Goal: Information Seeking & Learning: Learn about a topic

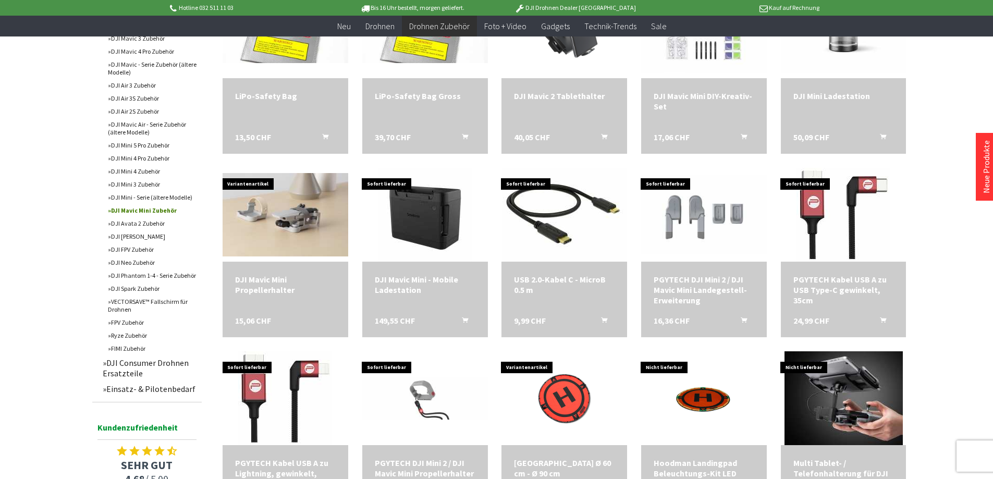
scroll to position [21, 0]
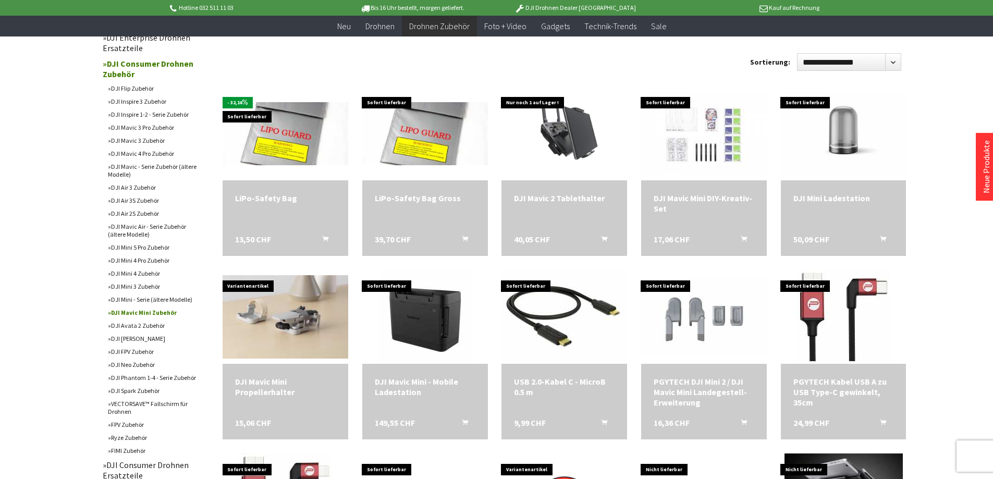
scroll to position [365, 0]
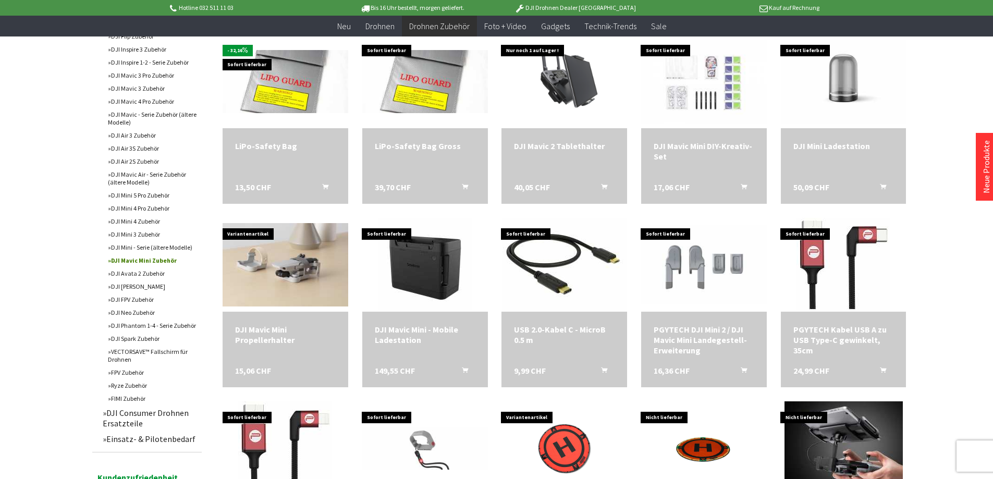
click at [146, 209] on link "DJI Mini 4 Pro Zubehör" at bounding box center [152, 208] width 99 height 13
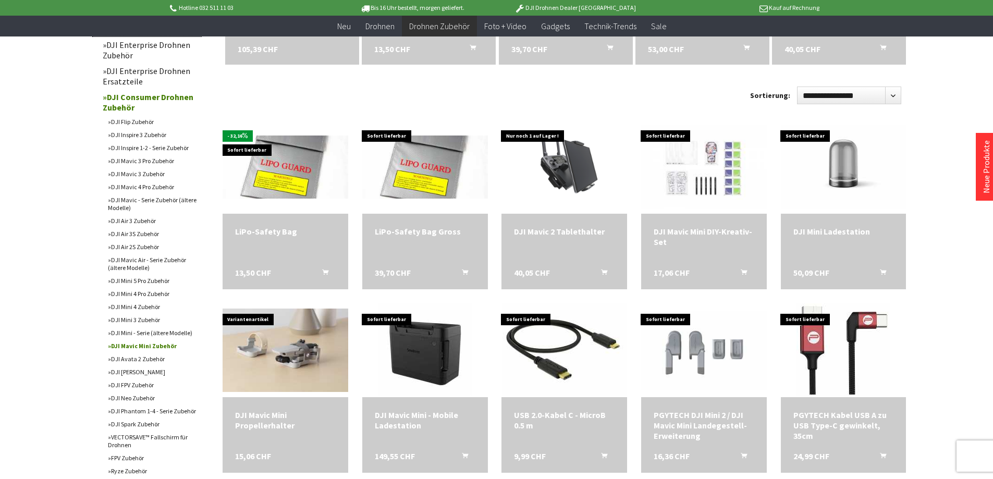
scroll to position [253, 0]
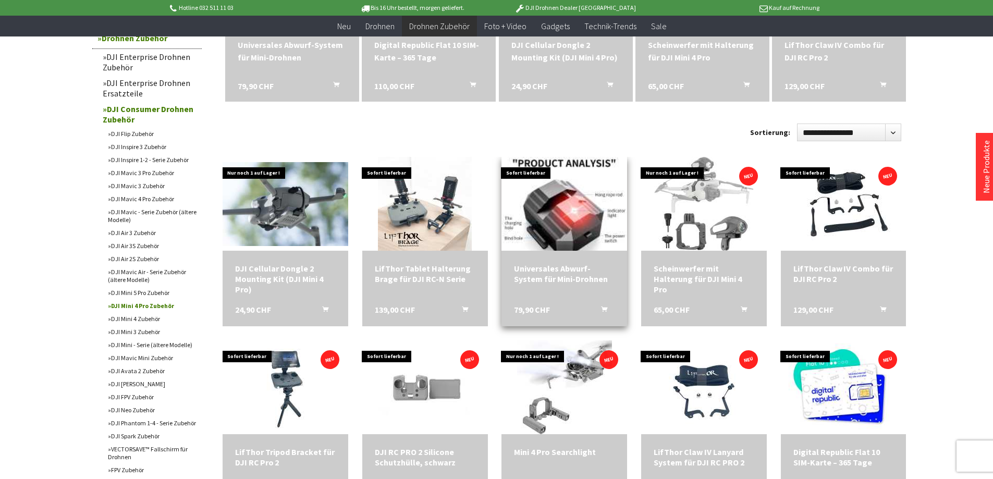
scroll to position [261, 0]
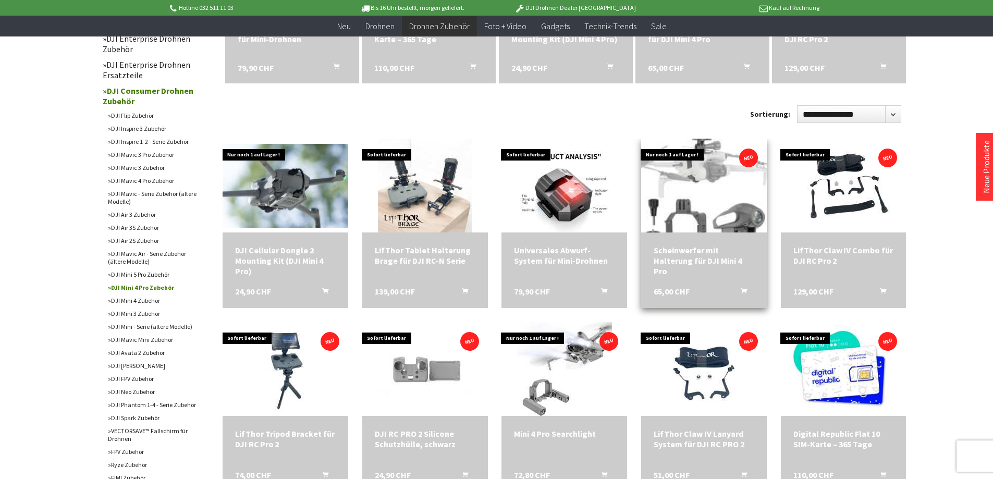
click at [678, 186] on img at bounding box center [703, 185] width 139 height 131
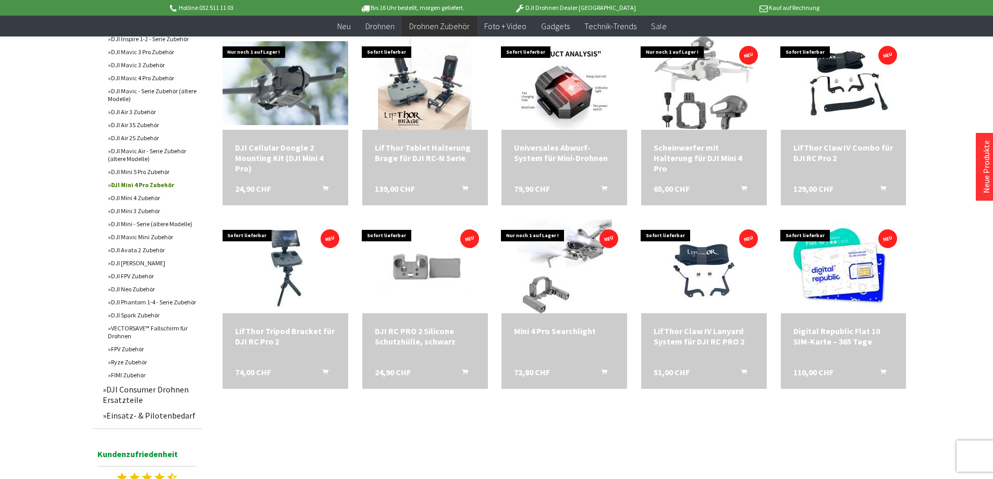
scroll to position [365, 0]
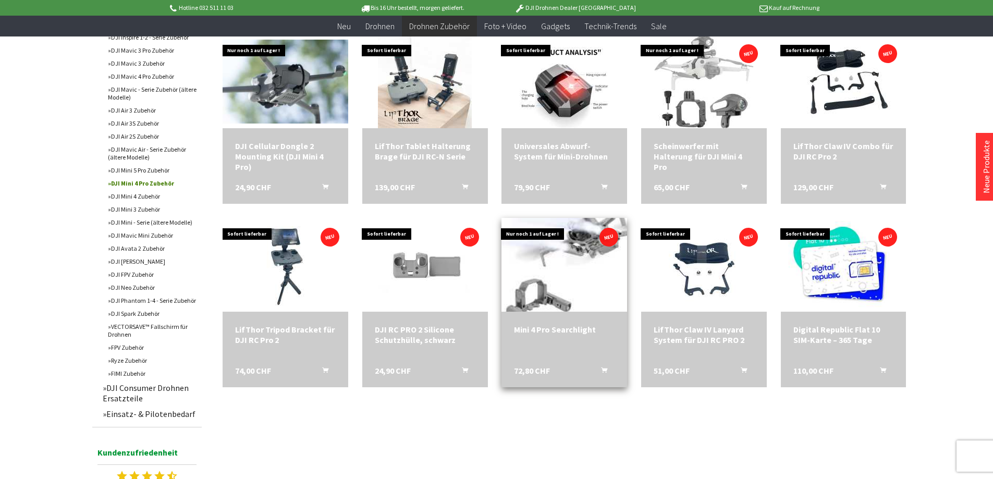
click at [571, 293] on img at bounding box center [564, 264] width 133 height 131
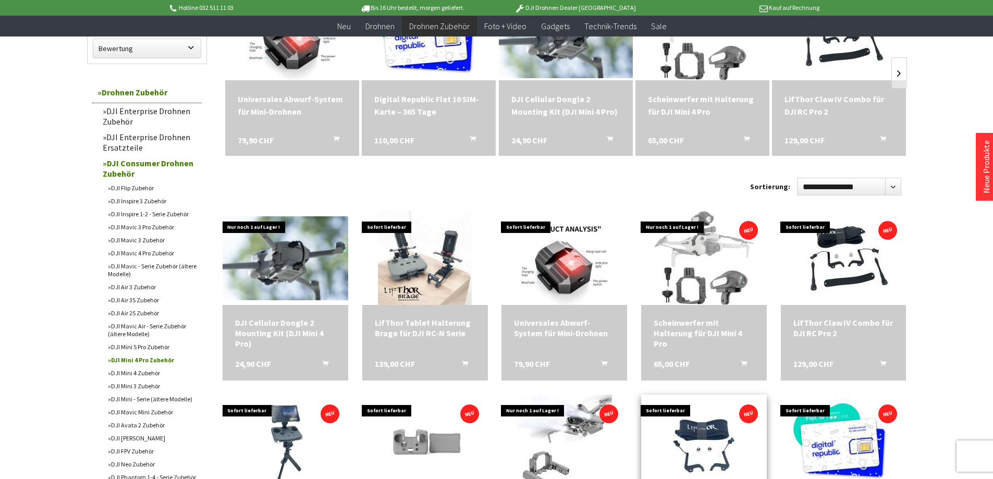
scroll to position [208, 0]
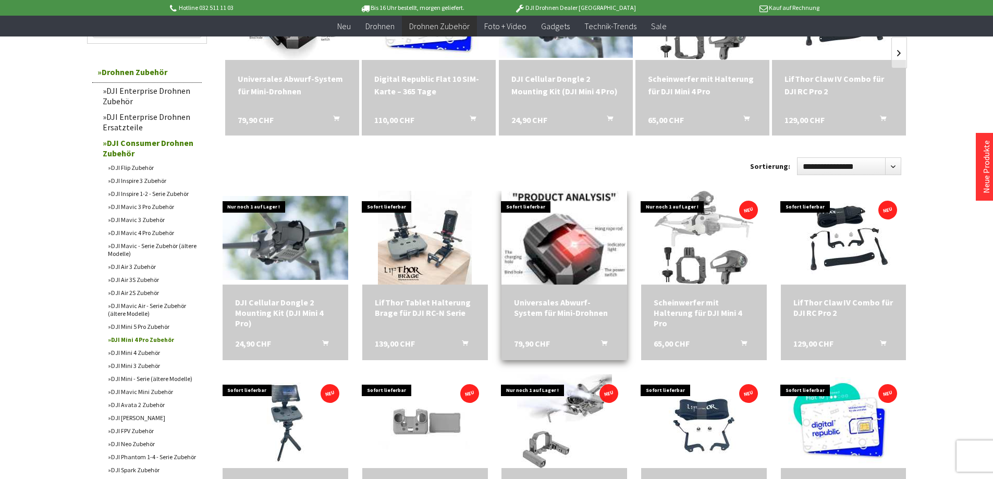
click at [547, 235] on img at bounding box center [564, 237] width 125 height 131
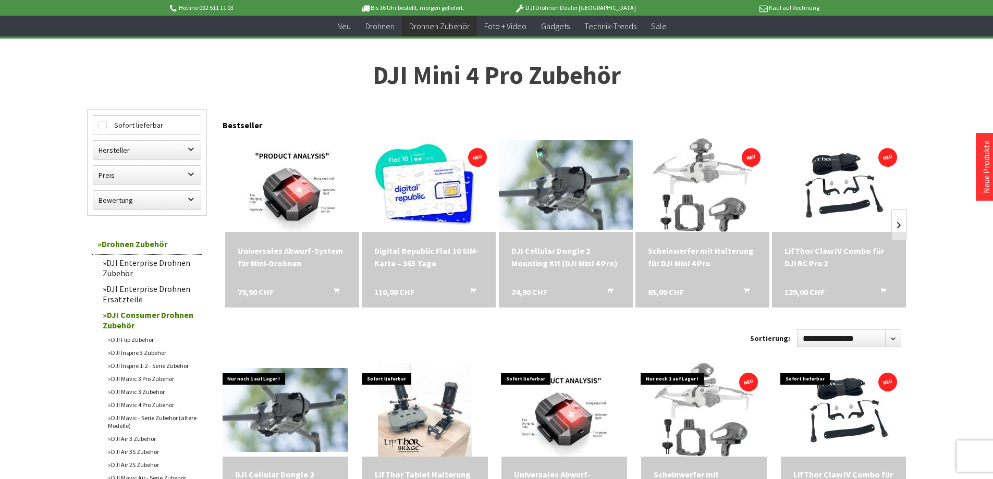
scroll to position [0, 0]
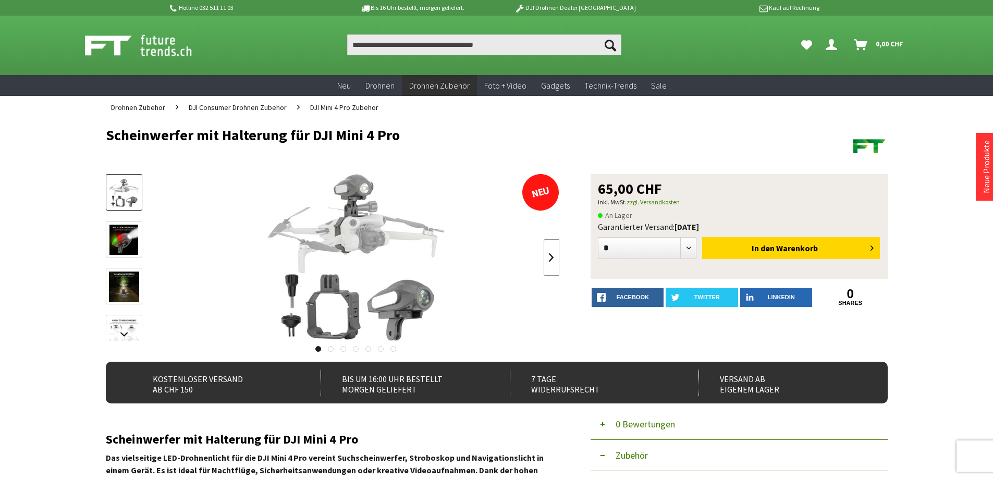
click at [549, 256] on link at bounding box center [552, 257] width 16 height 36
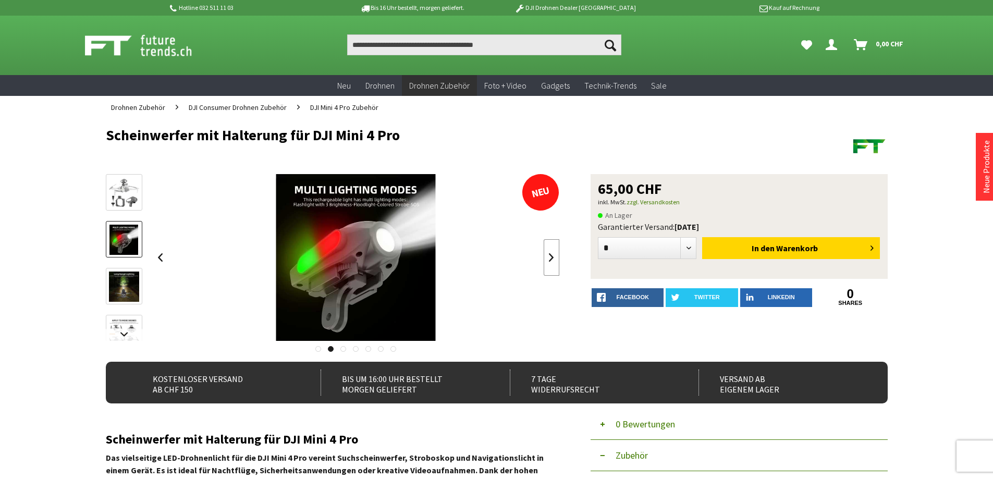
click at [549, 256] on link at bounding box center [552, 257] width 16 height 36
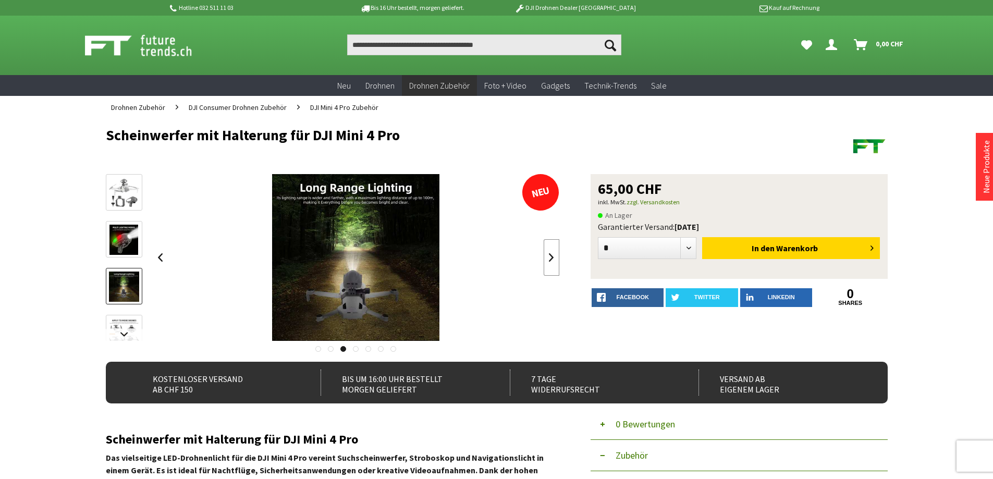
click at [549, 256] on link at bounding box center [552, 257] width 16 height 36
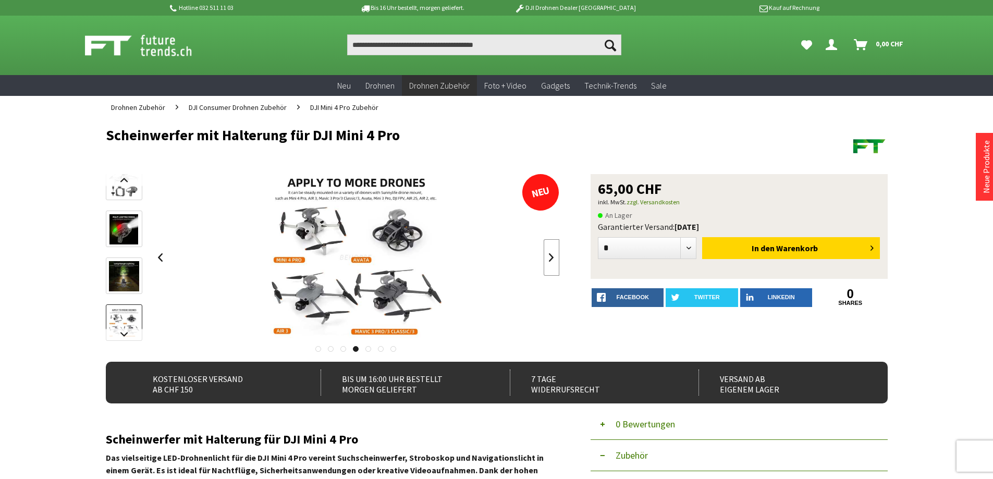
click at [549, 256] on link at bounding box center [552, 257] width 16 height 36
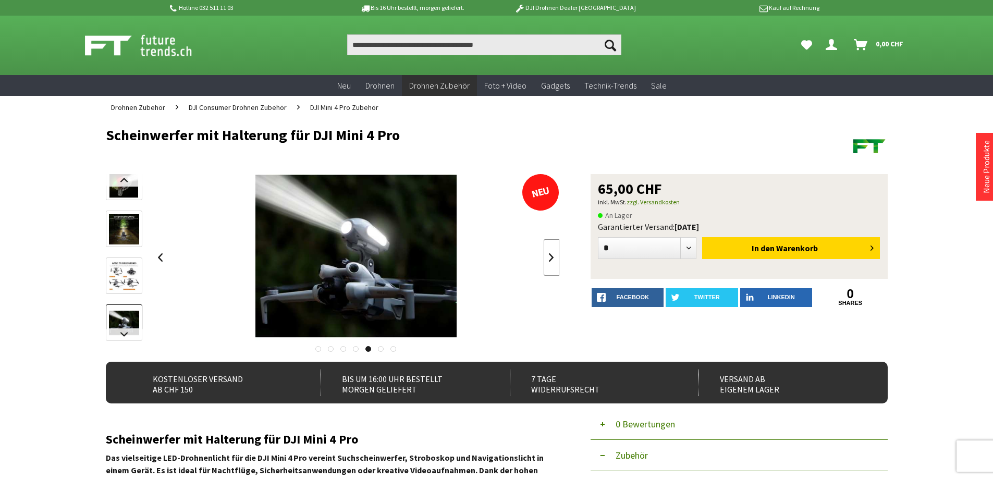
click at [549, 256] on link at bounding box center [552, 257] width 16 height 36
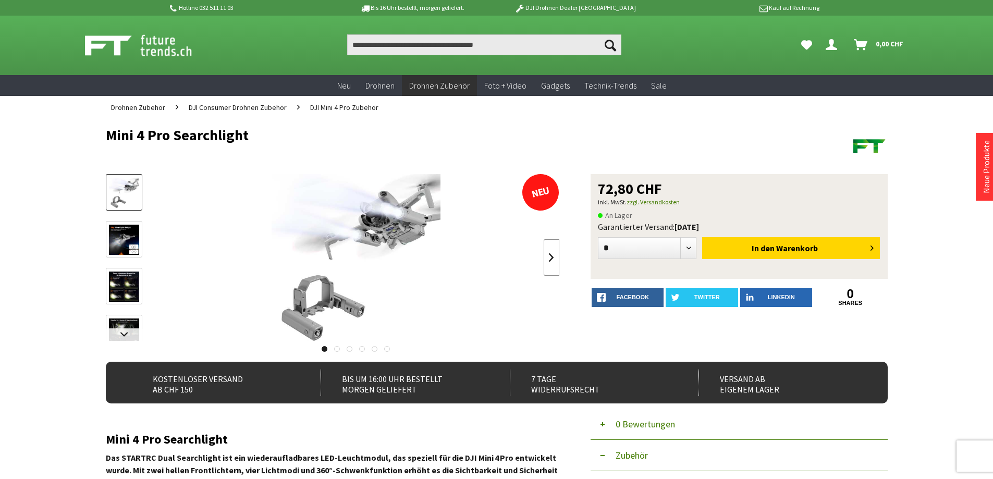
click at [548, 262] on link at bounding box center [552, 257] width 16 height 36
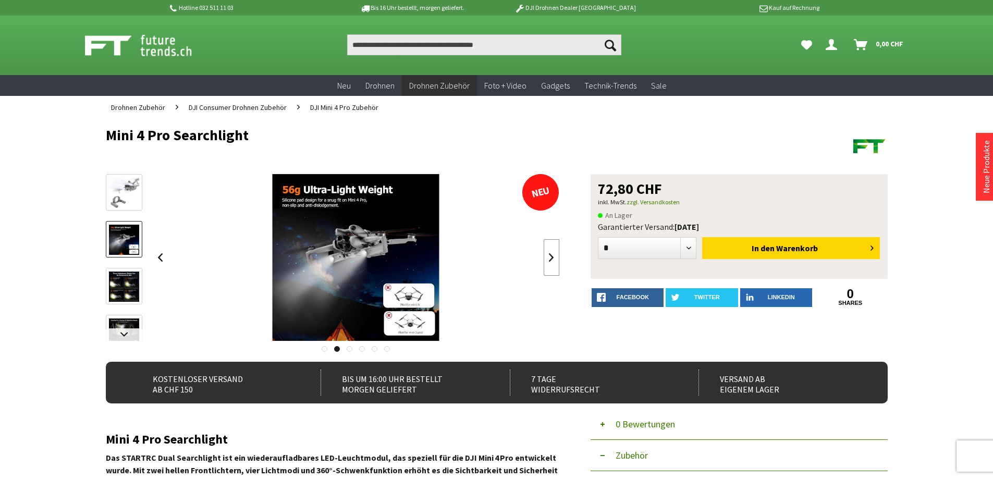
click at [548, 262] on link at bounding box center [552, 257] width 16 height 36
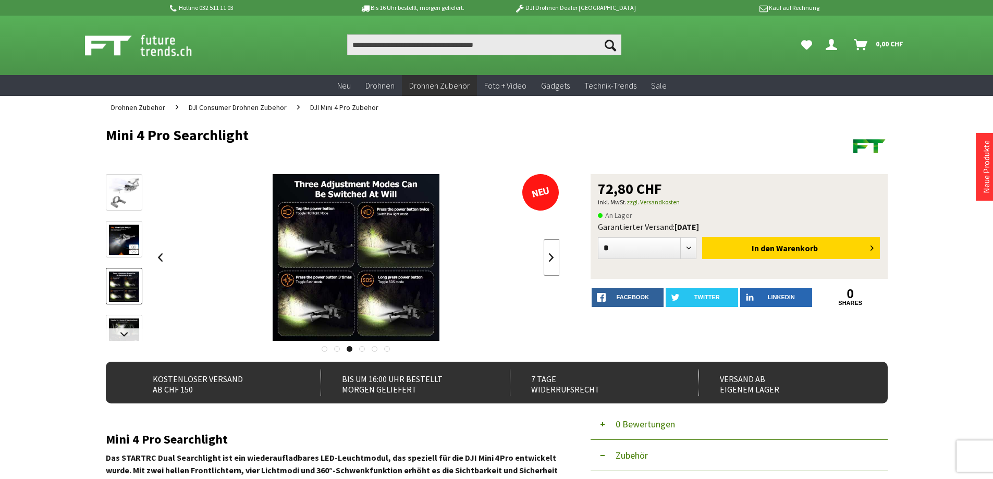
click at [548, 262] on link at bounding box center [552, 257] width 16 height 36
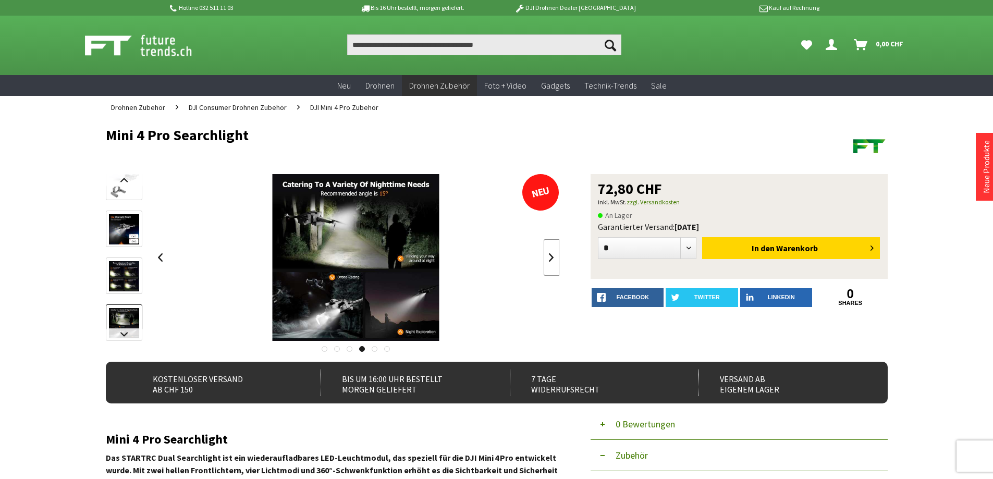
click at [548, 262] on link at bounding box center [552, 257] width 16 height 36
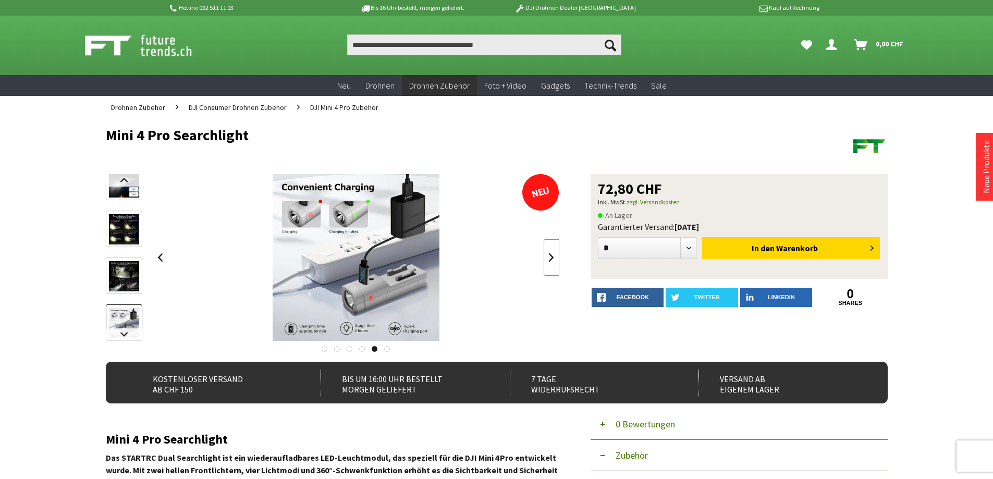
click at [548, 262] on link at bounding box center [552, 257] width 16 height 36
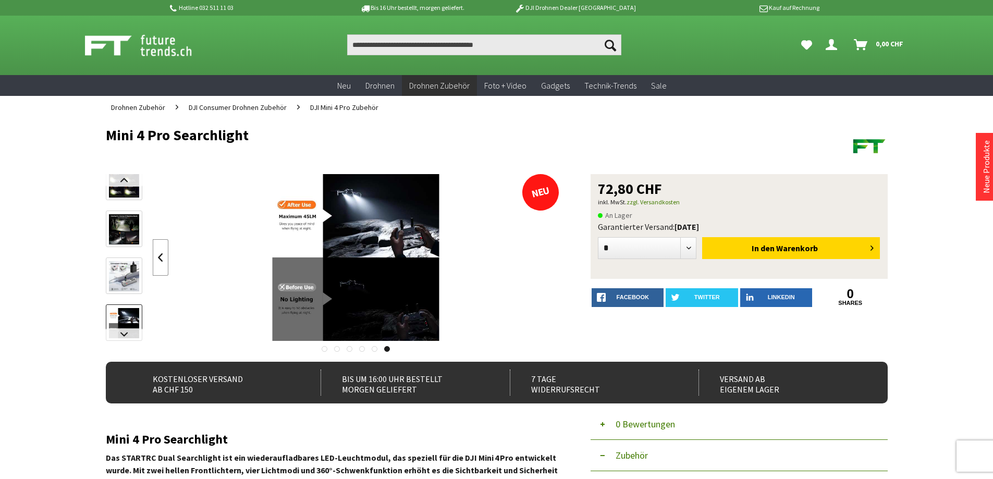
click at [166, 261] on link at bounding box center [161, 257] width 16 height 36
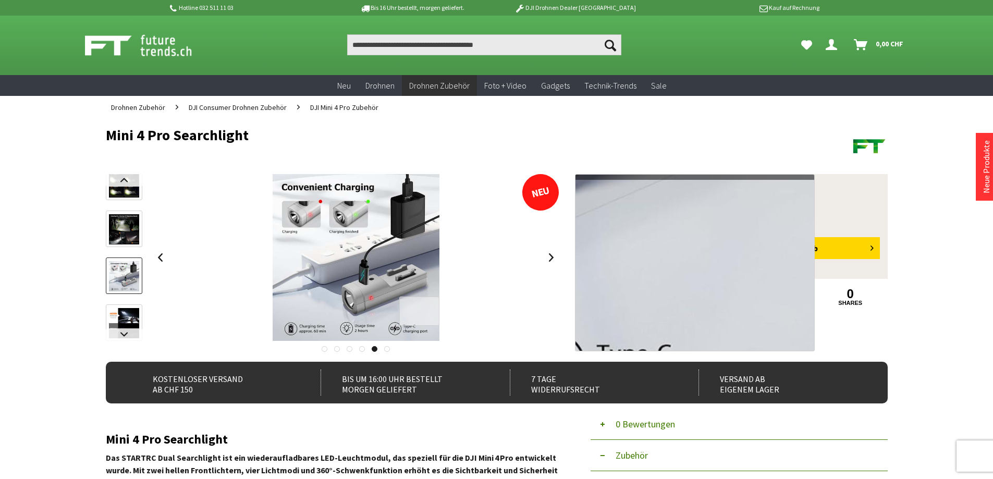
click at [415, 302] on div at bounding box center [419, 312] width 40 height 30
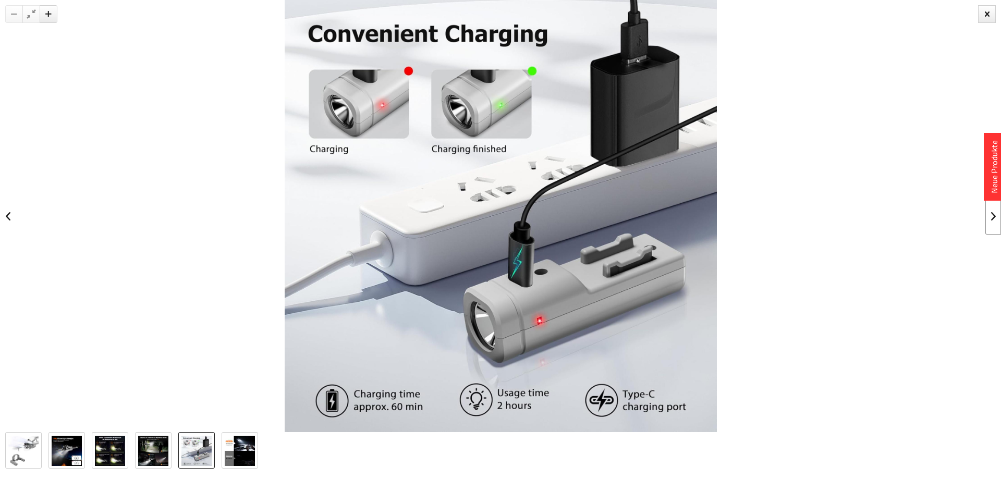
click at [987, 214] on link at bounding box center [993, 216] width 16 height 36
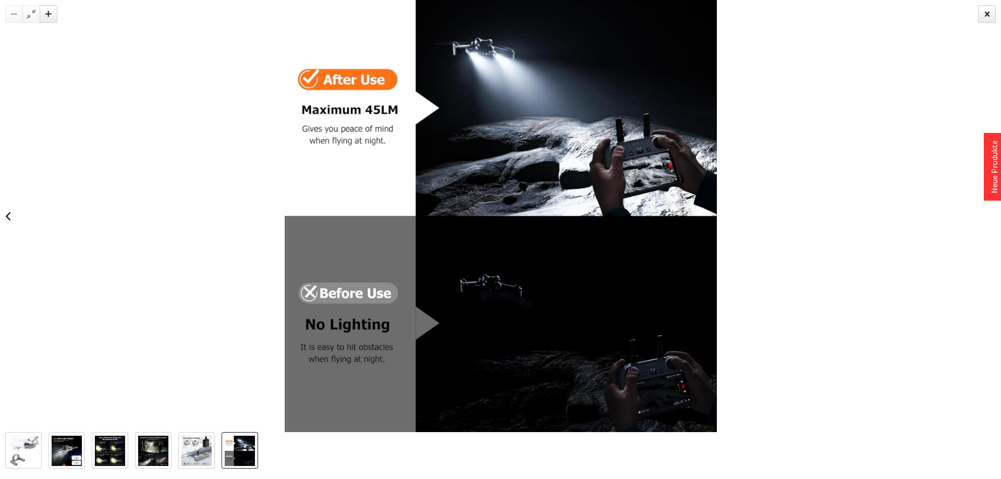
click at [987, 214] on div at bounding box center [500, 216] width 1001 height 432
click at [987, 11] on div at bounding box center [987, 14] width 18 height 18
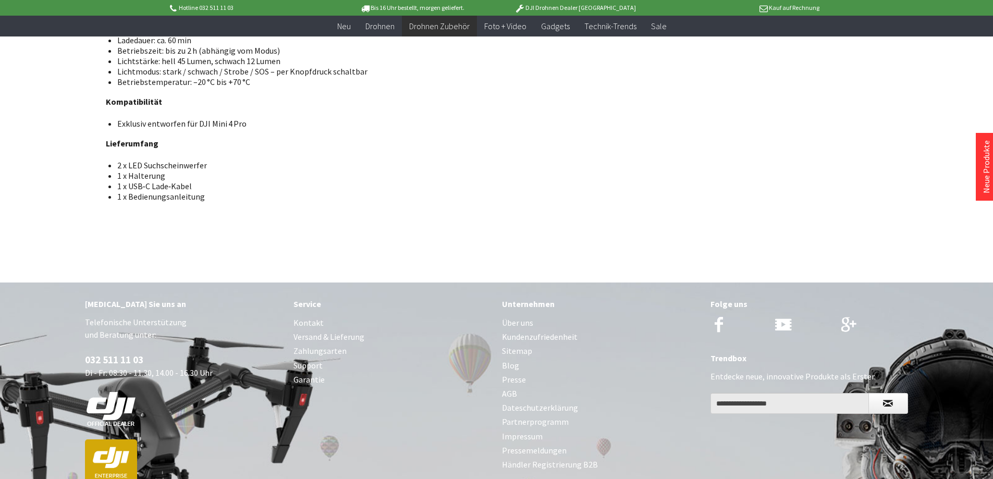
scroll to position [677, 0]
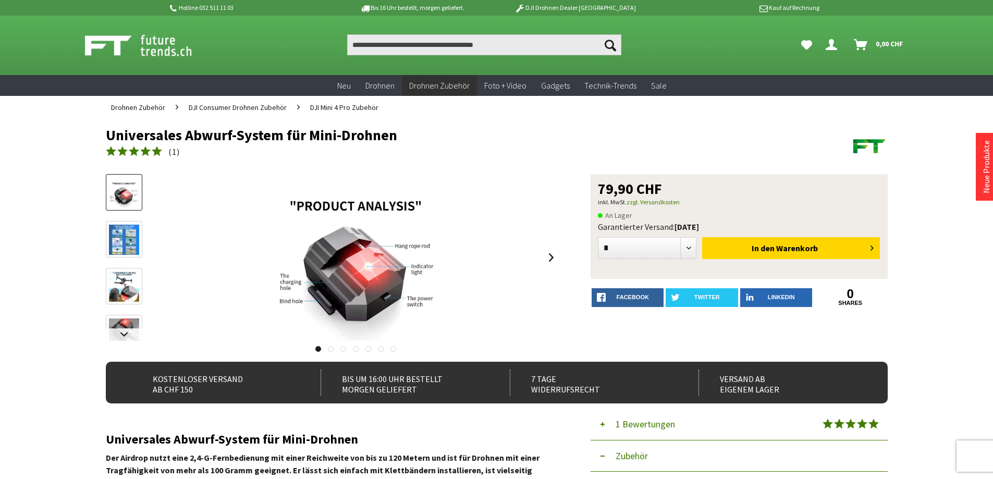
click at [131, 234] on img at bounding box center [124, 240] width 30 height 30
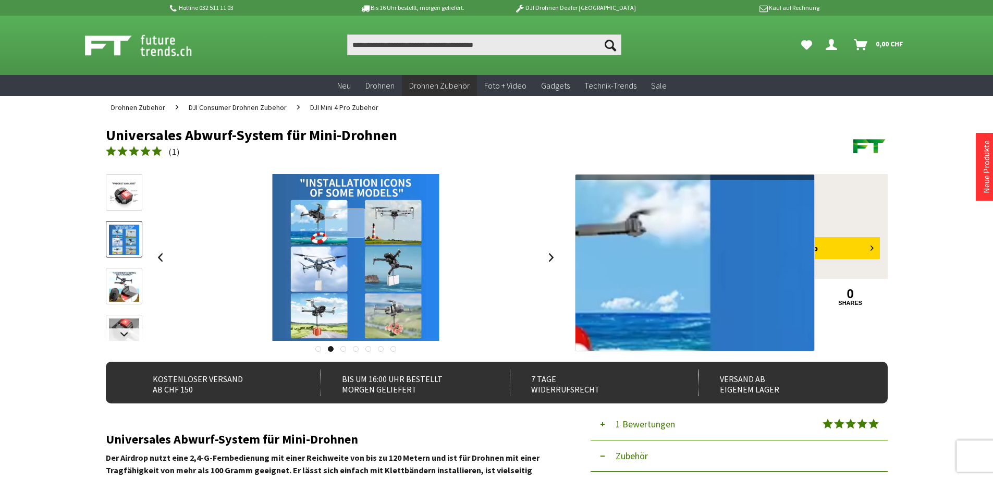
click at [345, 223] on div at bounding box center [345, 223] width 40 height 30
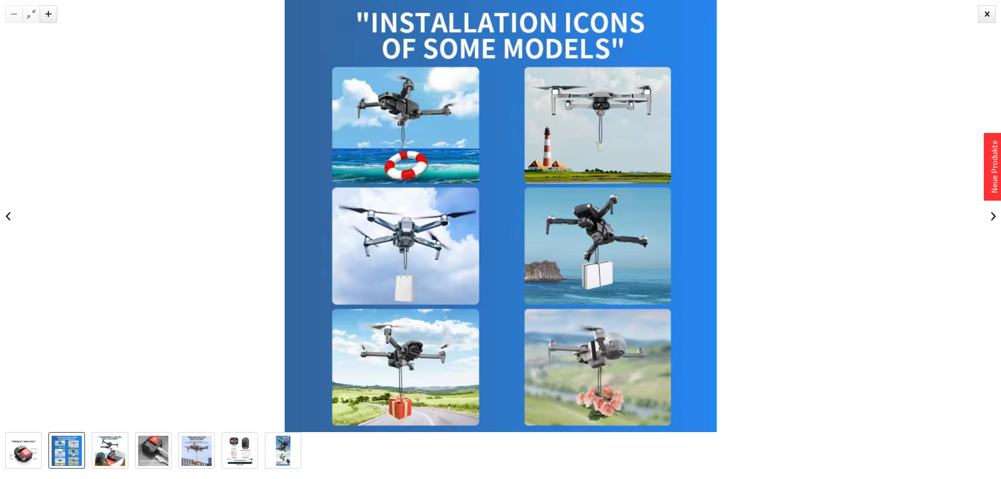
click at [683, 218] on img at bounding box center [501, 216] width 432 height 432
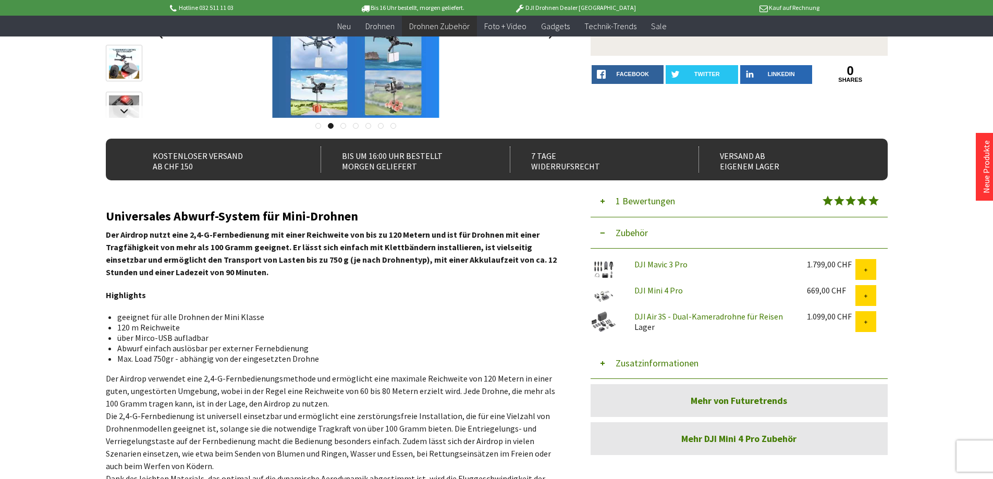
scroll to position [208, 0]
